Goal: Navigation & Orientation: Find specific page/section

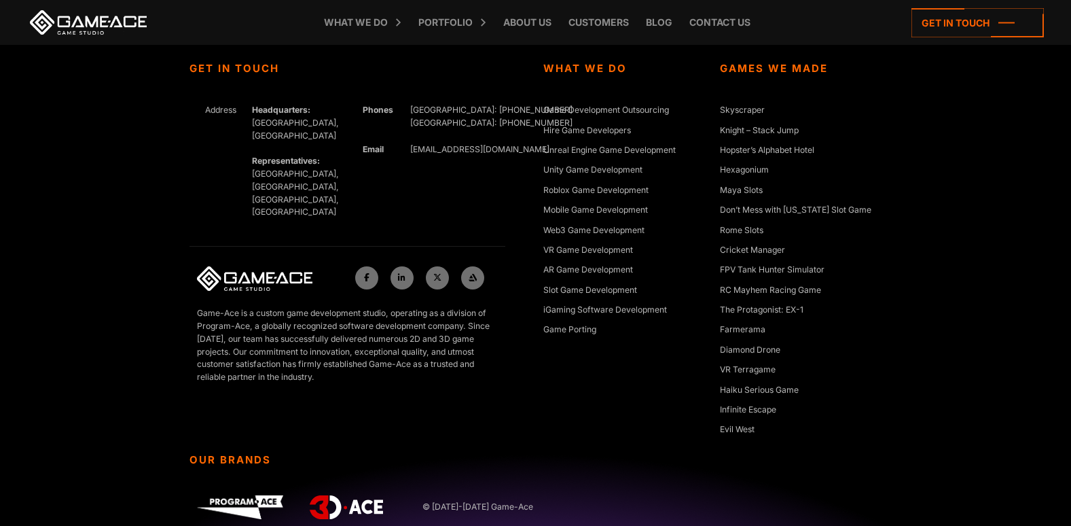
scroll to position [6156, 0]
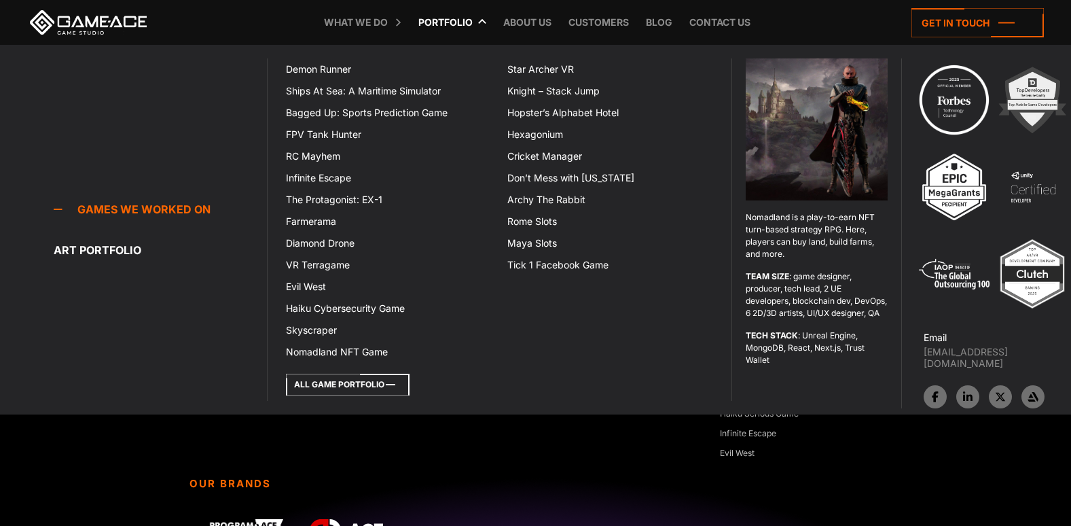
click at [335, 391] on icon at bounding box center [348, 385] width 124 height 22
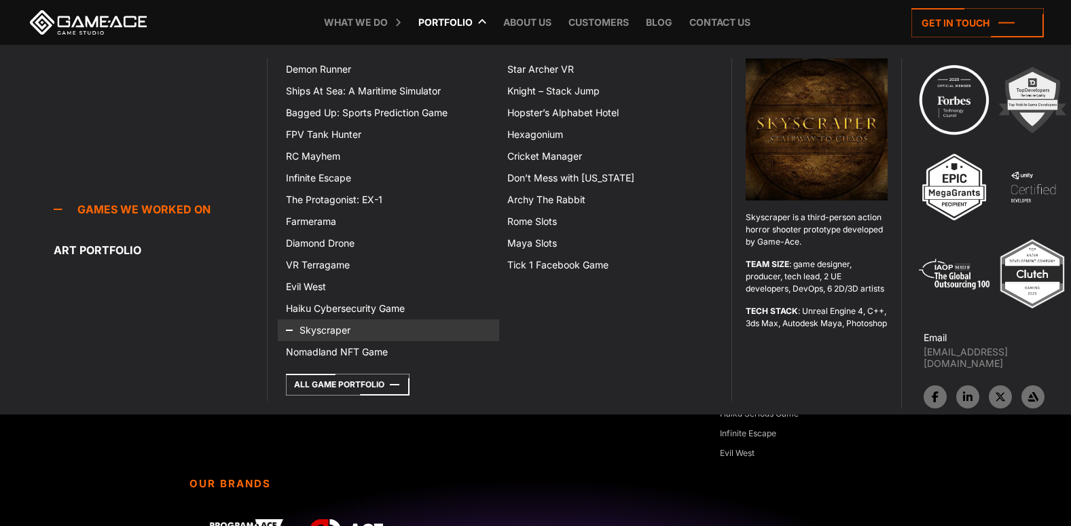
click at [320, 330] on link "Skyscraper" at bounding box center [388, 330] width 221 height 22
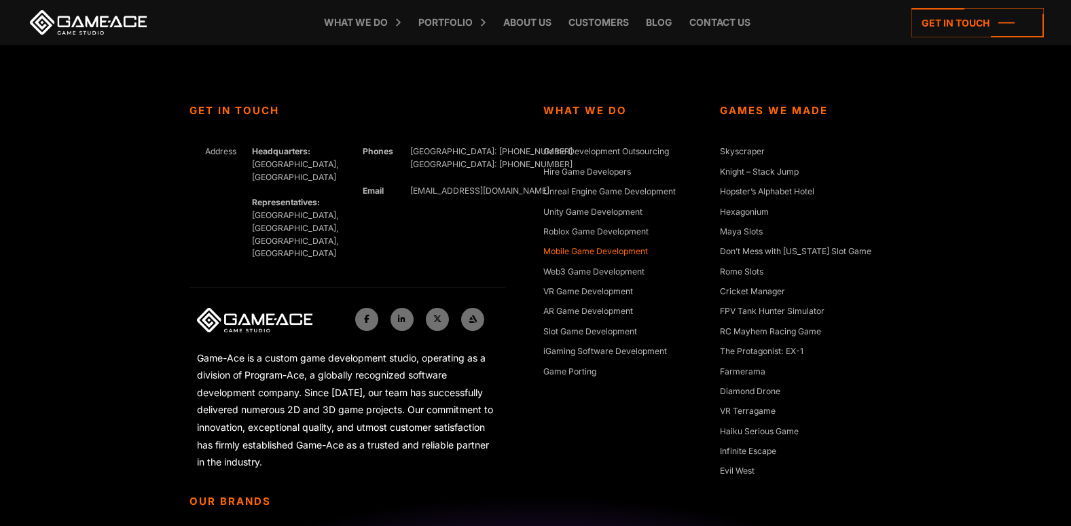
scroll to position [6794, 0]
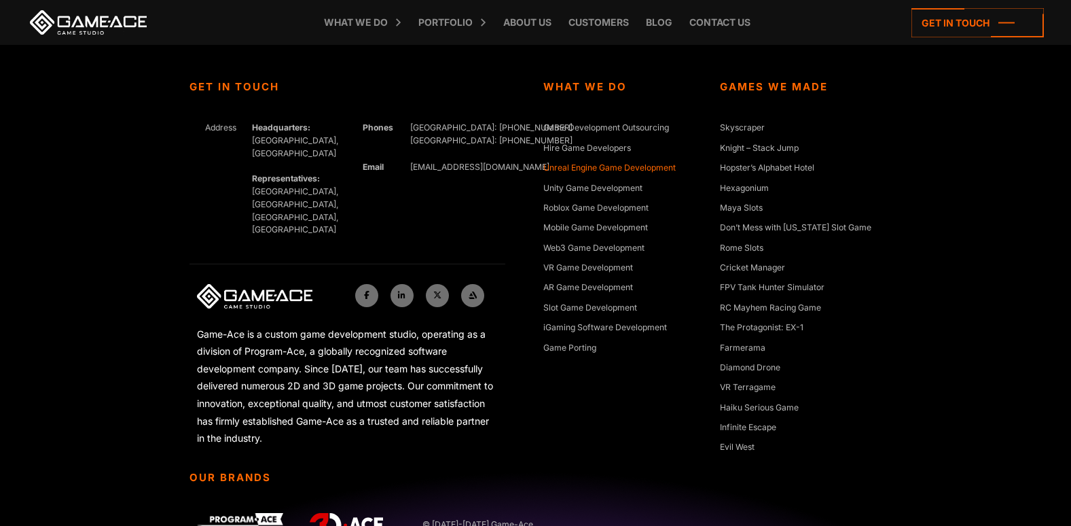
click at [592, 165] on link "Unreal Engine Game Development" at bounding box center [610, 169] width 132 height 14
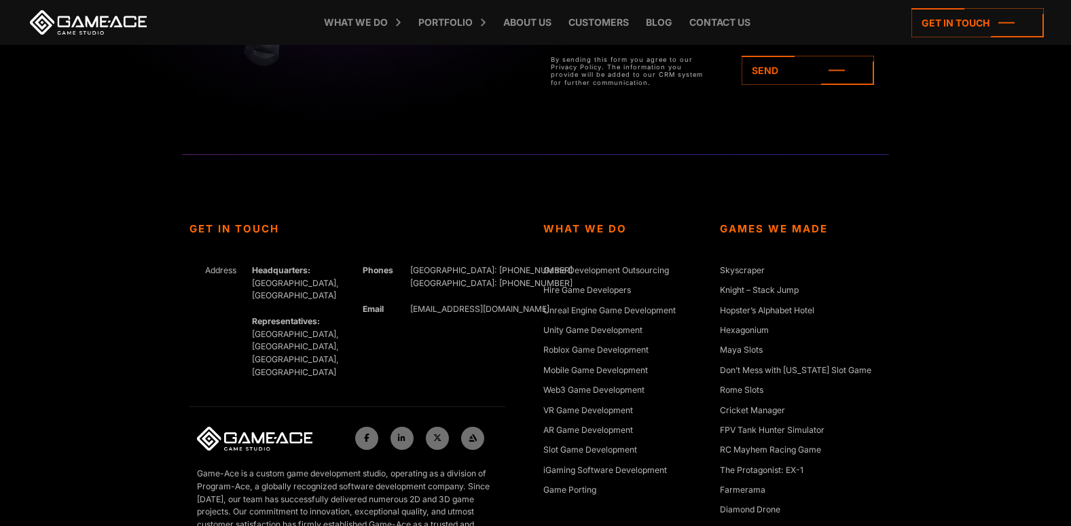
scroll to position [4833, 0]
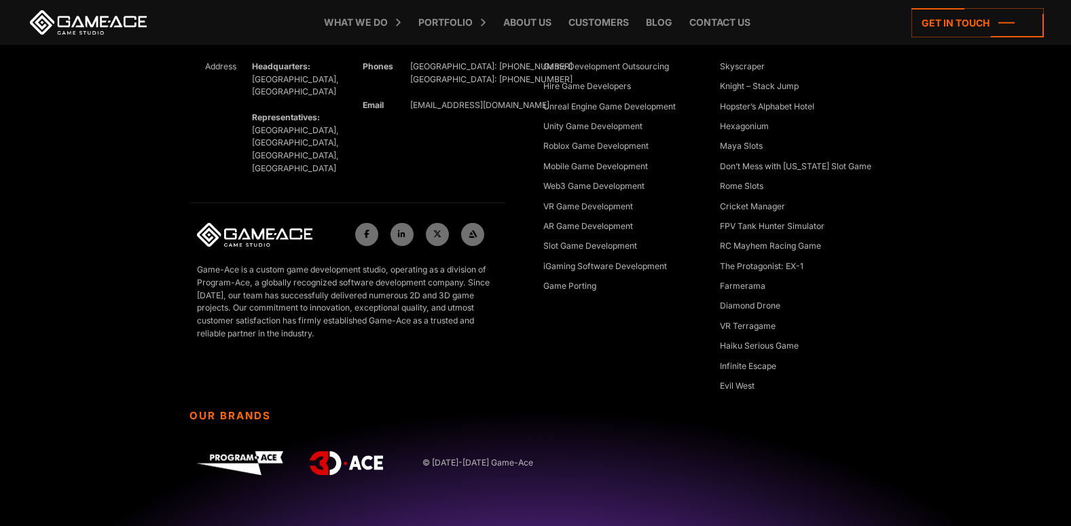
click at [350, 464] on img at bounding box center [346, 463] width 73 height 24
click at [268, 223] on img at bounding box center [255, 235] width 116 height 24
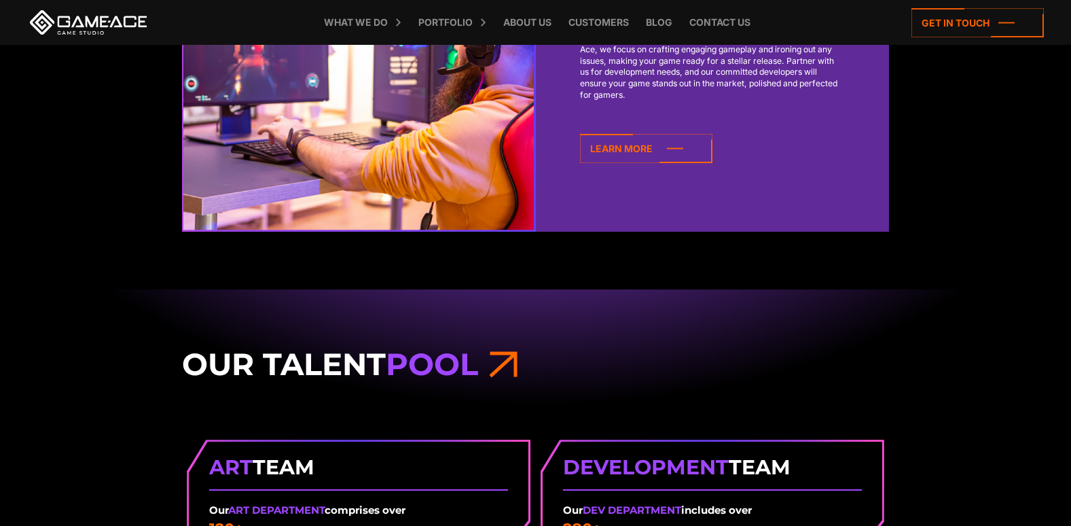
scroll to position [1359, 0]
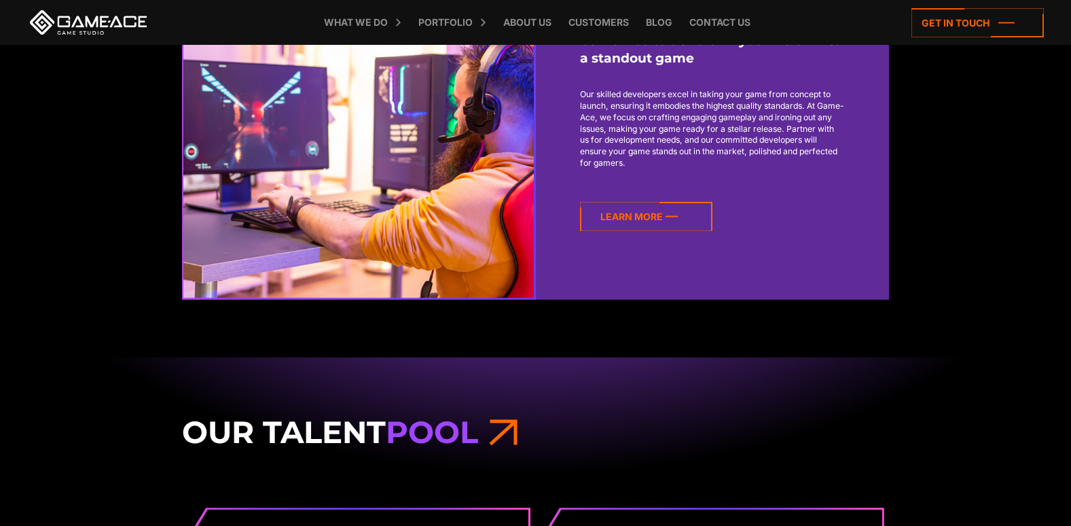
click at [693, 221] on icon at bounding box center [646, 216] width 132 height 29
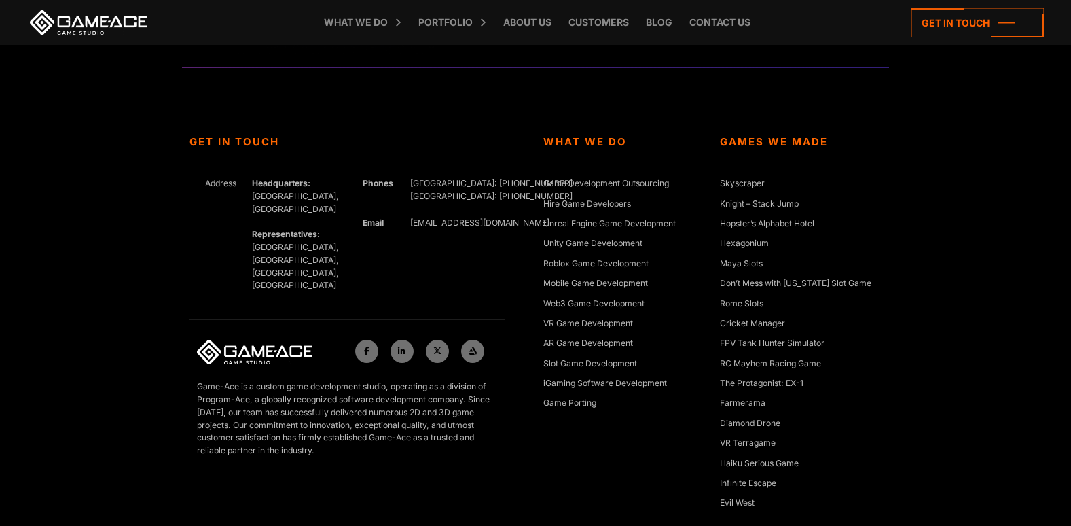
scroll to position [5638, 0]
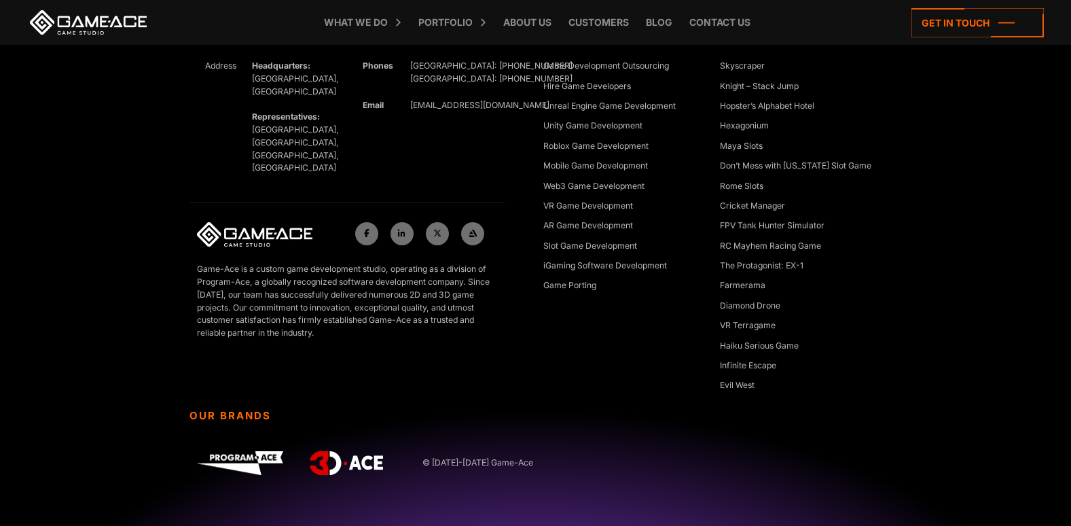
click at [249, 456] on img at bounding box center [240, 463] width 86 height 24
